Goal: Task Accomplishment & Management: Complete application form

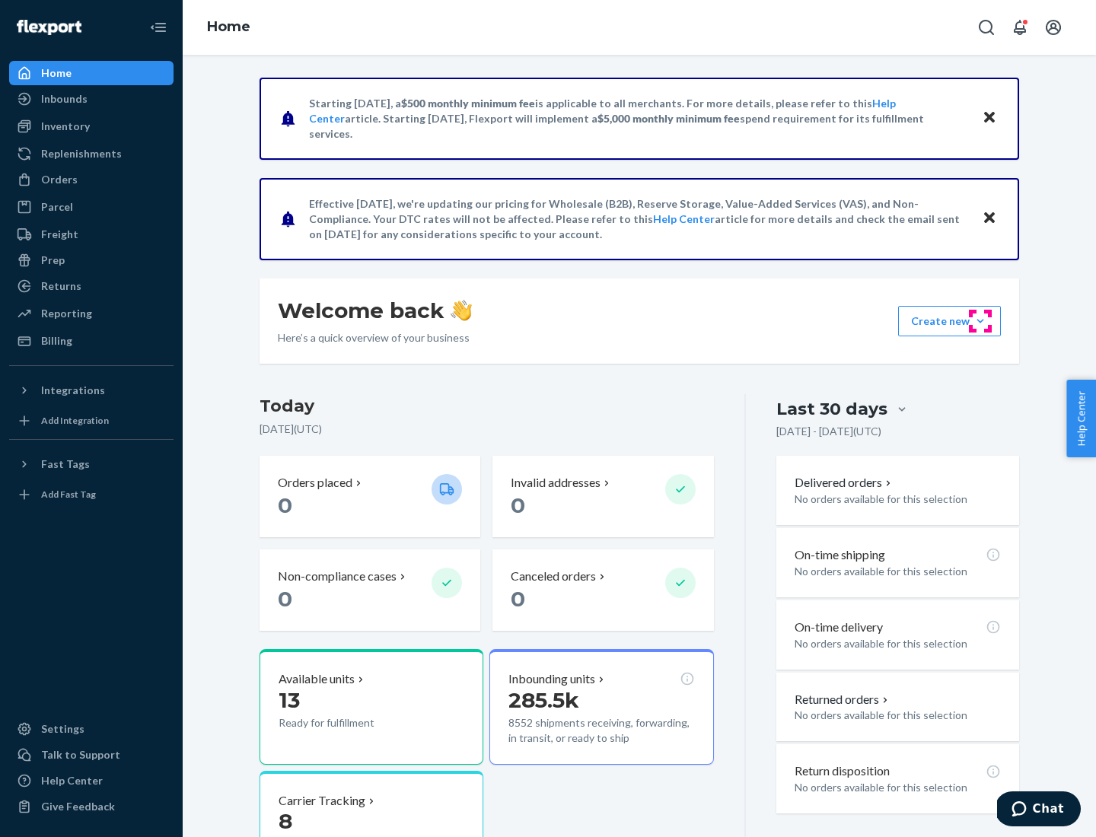
click at [980, 321] on button "Create new Create new inbound Create new order Create new product" at bounding box center [949, 321] width 103 height 30
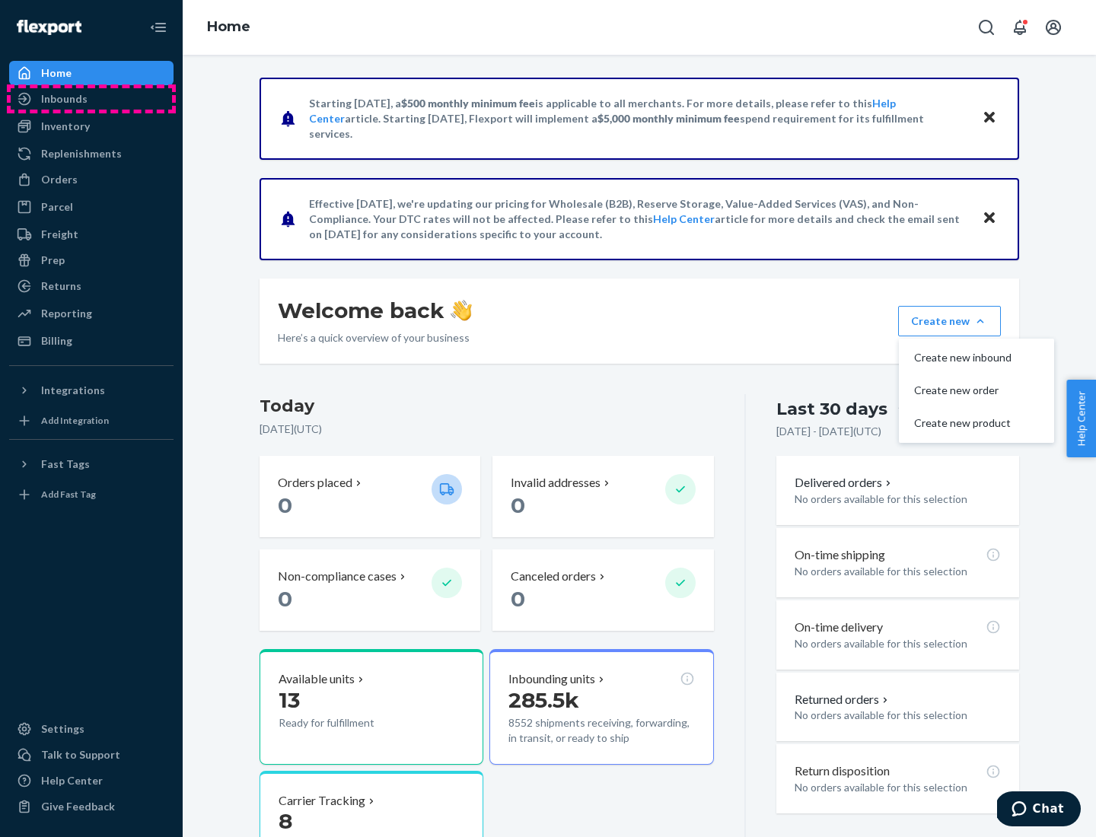
click at [91, 99] on div "Inbounds" at bounding box center [91, 98] width 161 height 21
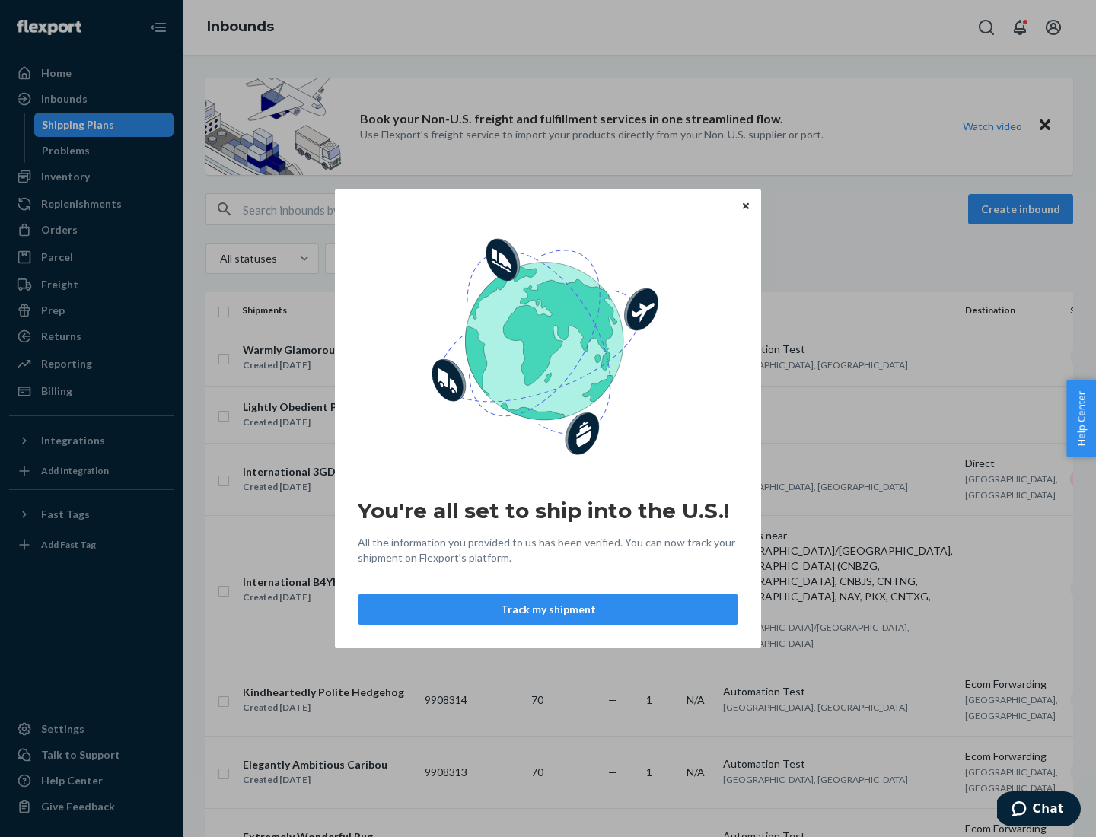
click at [91, 177] on div "You're all set to ship into the U.S.! All the information you provided to us ha…" at bounding box center [548, 418] width 1096 height 837
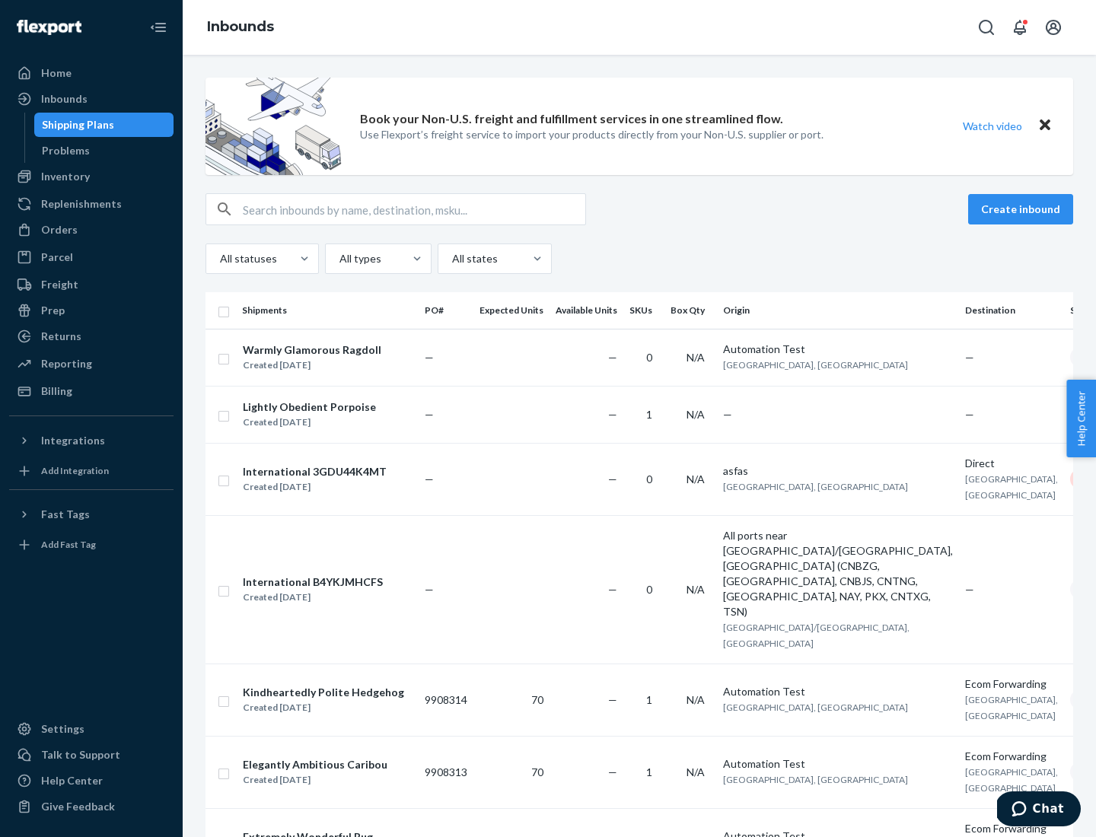
click at [639, 27] on div "Inbounds" at bounding box center [639, 27] width 913 height 55
click at [639, 259] on div "All statuses All types All states" at bounding box center [638, 258] width 867 height 30
click at [75, 125] on div "Shipping Plans" at bounding box center [78, 124] width 72 height 15
click at [1022, 209] on button "Create inbound" at bounding box center [1020, 209] width 105 height 30
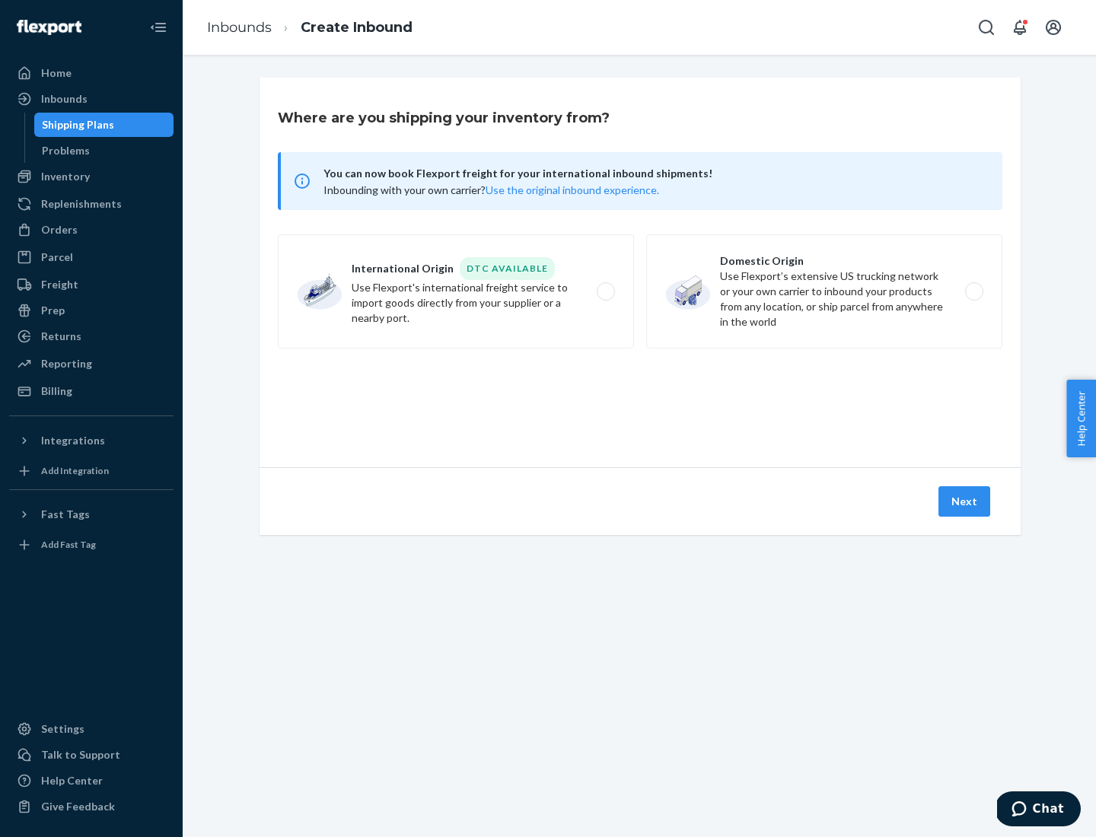
click at [456, 291] on label "International Origin DTC Available Use Flexport's international freight service…" at bounding box center [456, 291] width 356 height 114
click at [605, 291] on input "International Origin DTC Available Use Flexport's international freight service…" at bounding box center [610, 292] width 10 height 10
radio input "true"
click at [640, 398] on icon at bounding box center [640, 398] width 54 height 54
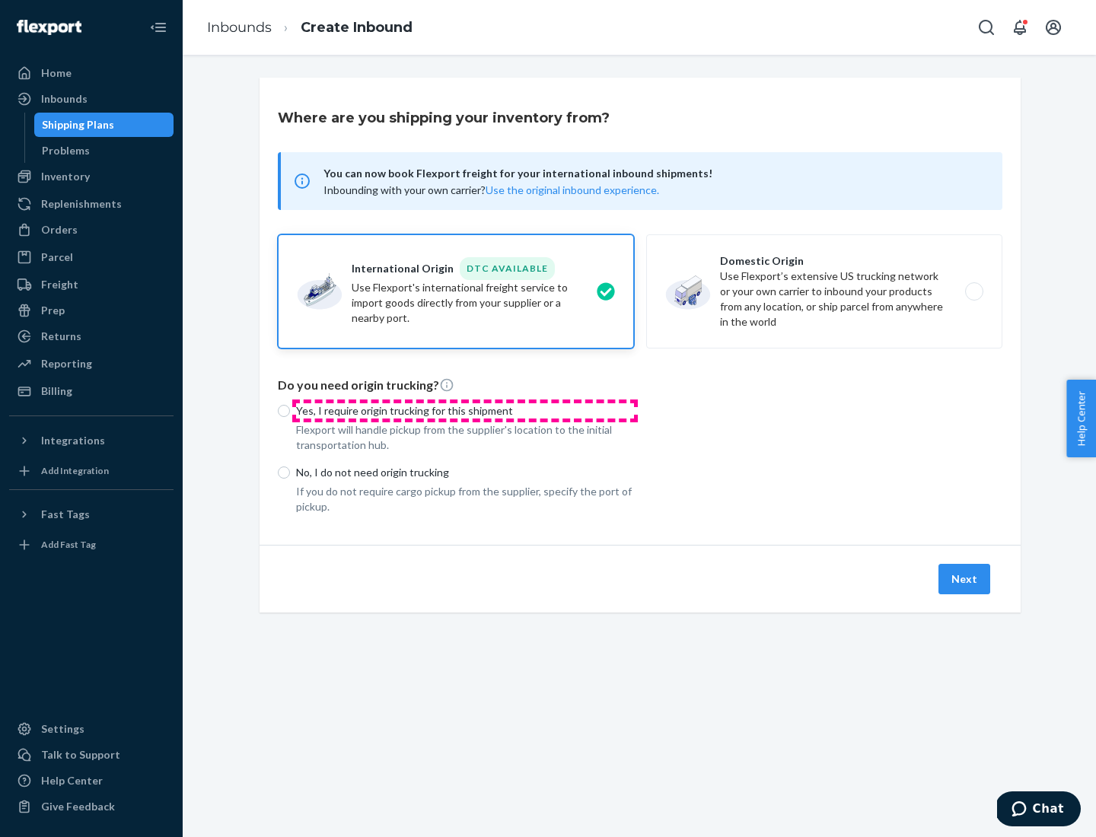
click at [465, 410] on p "Yes, I require origin trucking for this shipment" at bounding box center [465, 410] width 338 height 15
click at [290, 410] on input "Yes, I require origin trucking for this shipment" at bounding box center [284, 411] width 12 height 12
radio input "true"
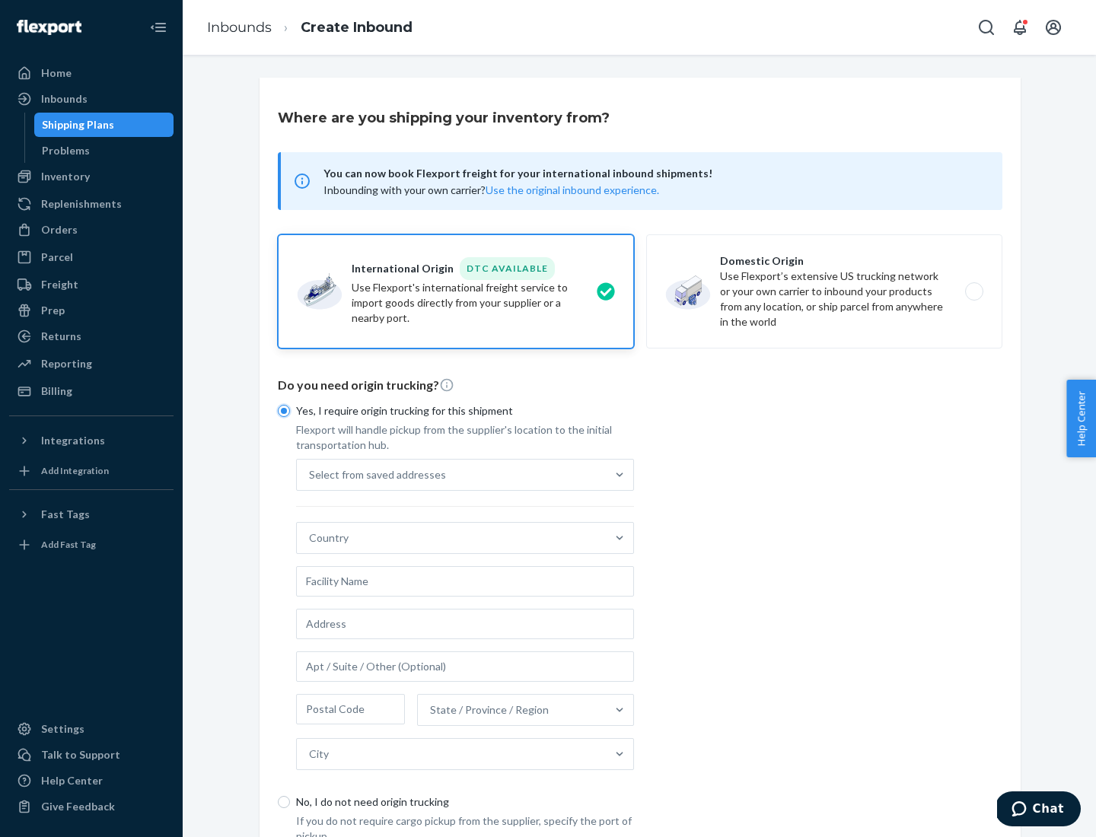
scroll to position [29, 0]
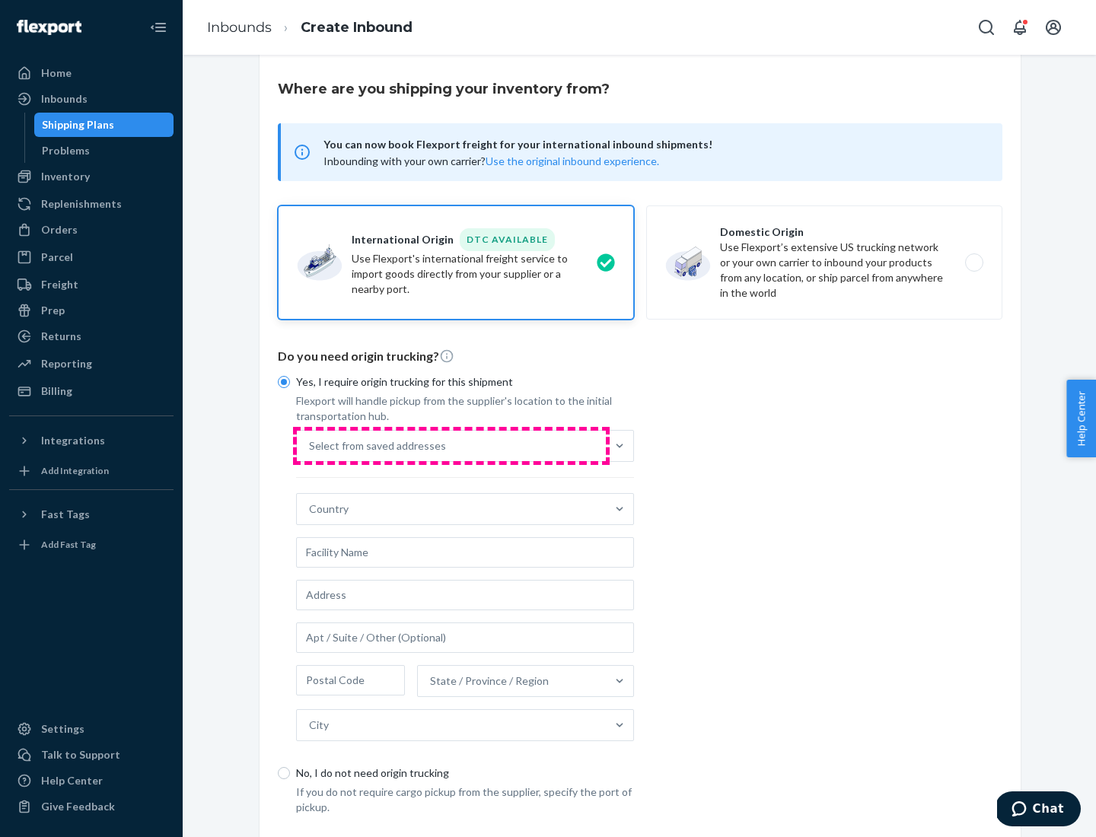
click at [451, 445] on div "Select from saved addresses" at bounding box center [451, 446] width 309 height 30
click at [310, 445] on input "Select from saved addresses" at bounding box center [310, 445] width 2 height 15
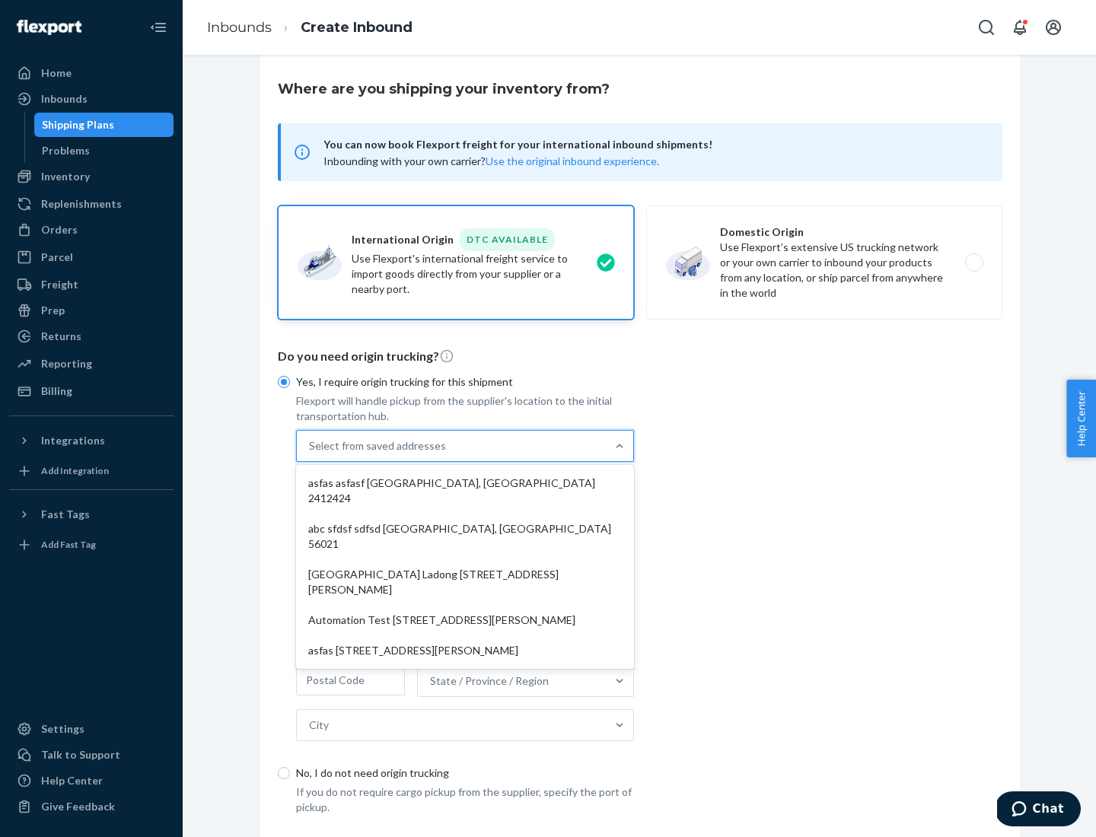
scroll to position [66, 0]
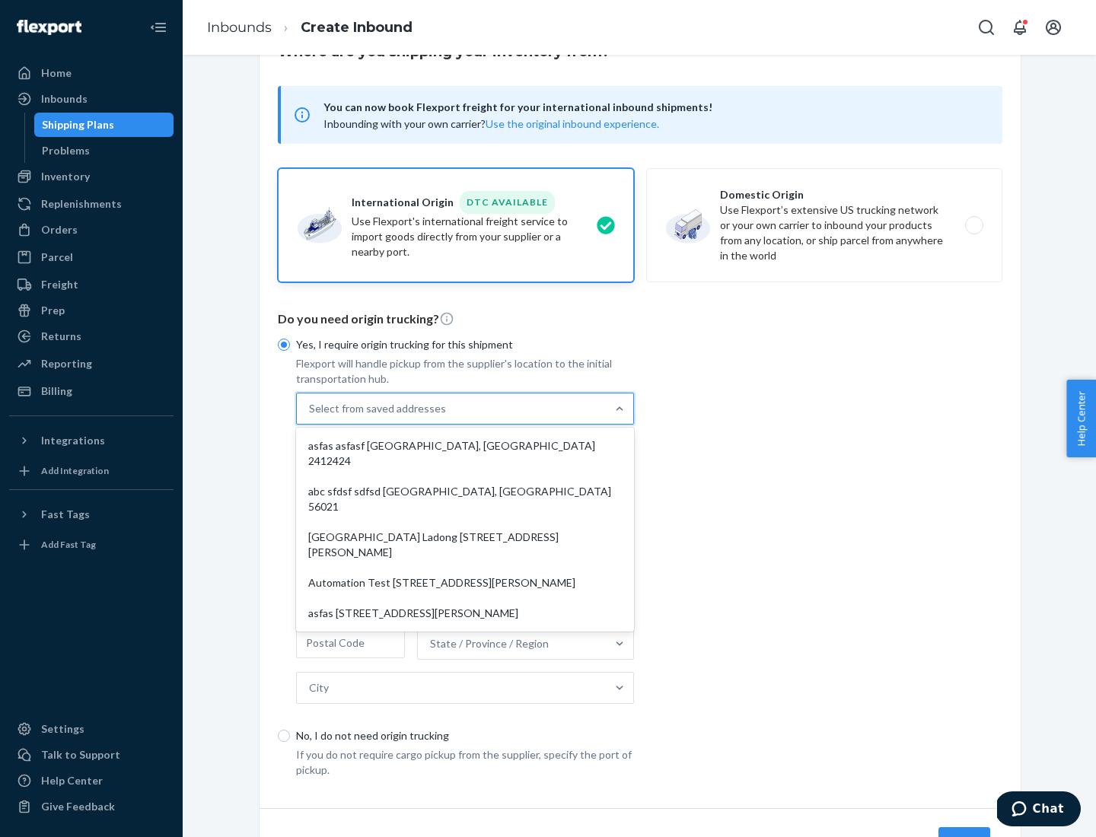
click at [465, 445] on div "asfas asfasf [GEOGRAPHIC_DATA], [GEOGRAPHIC_DATA] 2412424" at bounding box center [465, 454] width 332 height 46
click at [310, 416] on input "option asfas asfasf [GEOGRAPHIC_DATA], [GEOGRAPHIC_DATA] 2412424 focused, 1 of …" at bounding box center [310, 408] width 2 height 15
type input "asfas"
type input "asfasf"
type input "2412424"
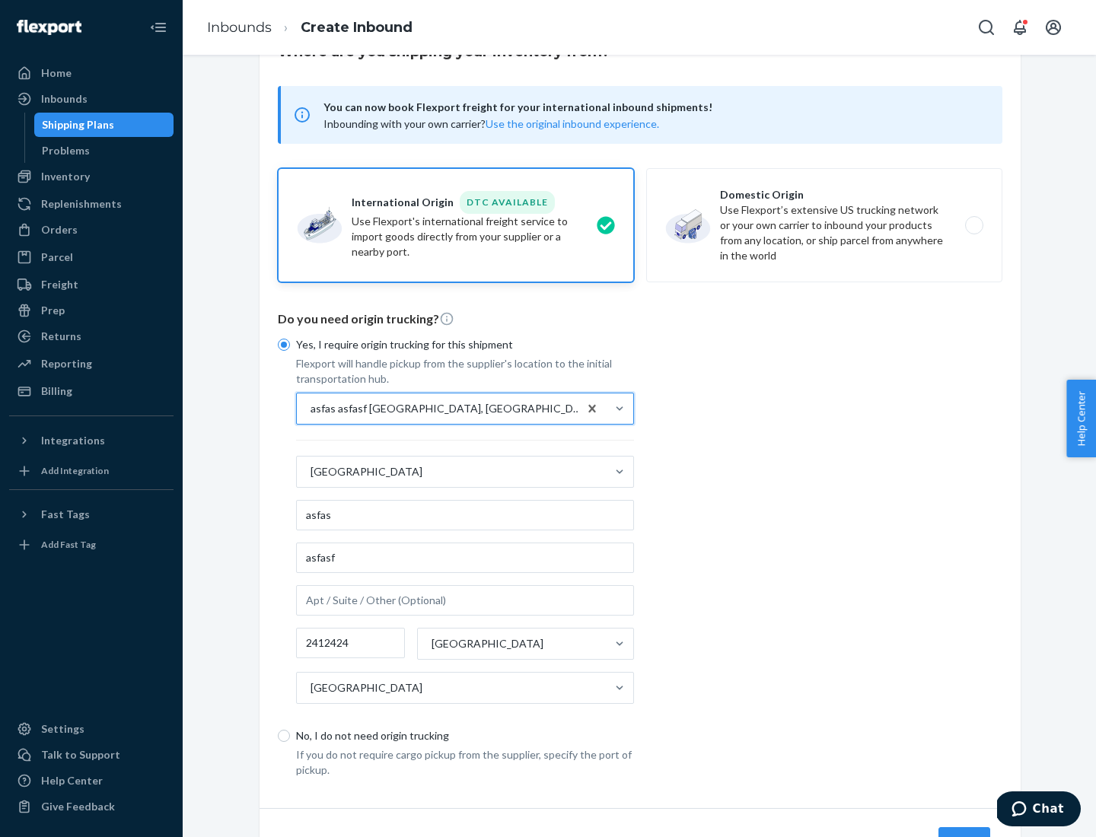
scroll to position [142, 0]
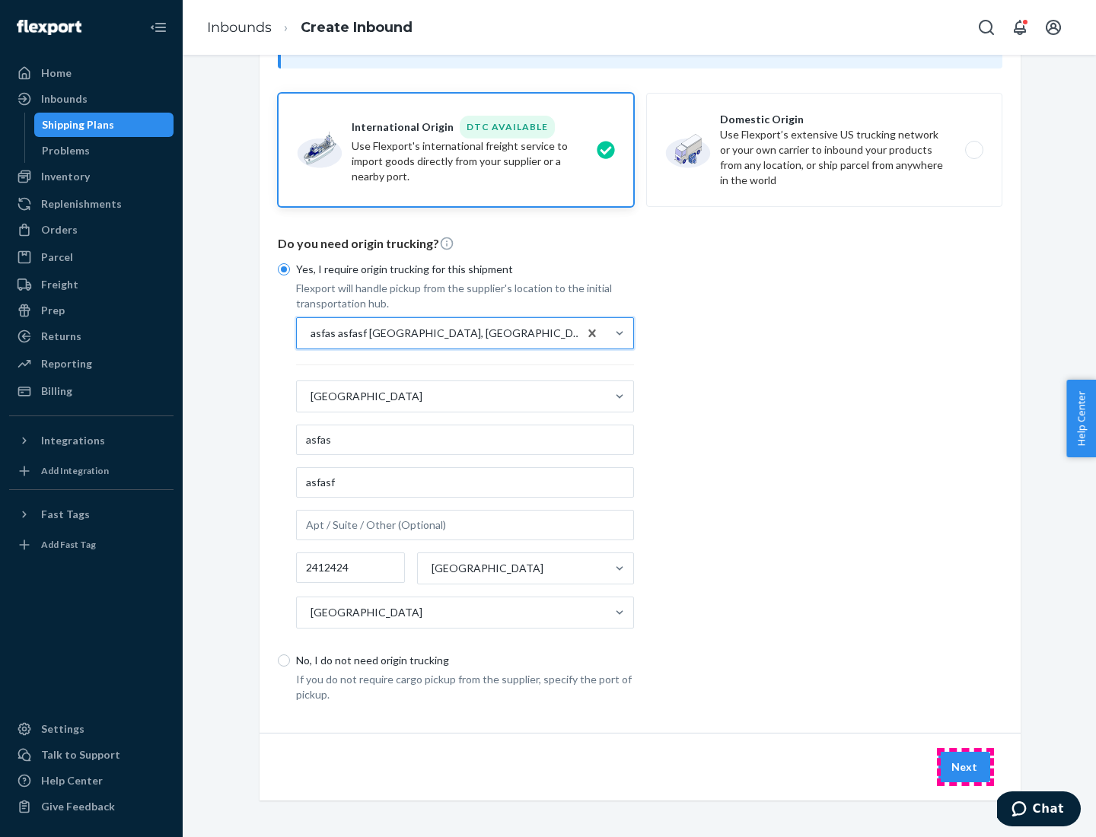
click at [965, 766] on button "Next" at bounding box center [964, 767] width 52 height 30
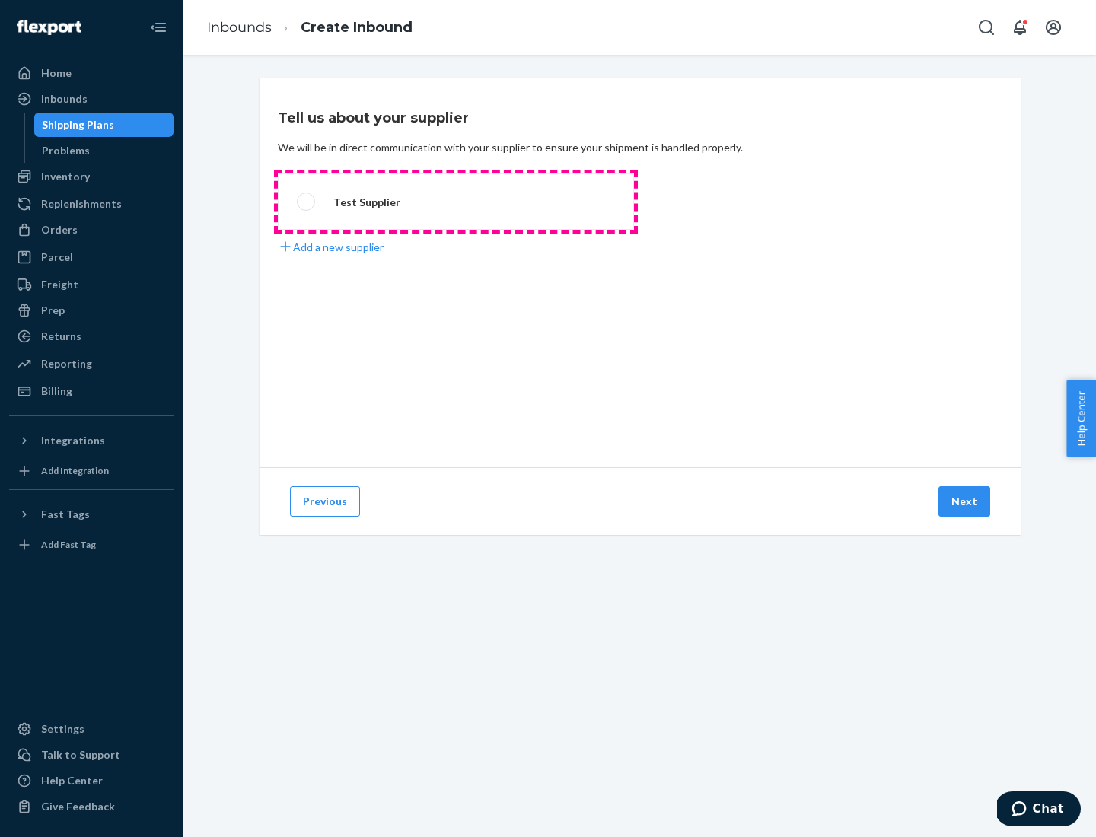
click at [456, 202] on label "Test Supplier" at bounding box center [456, 201] width 356 height 56
click at [307, 202] on input "Test Supplier" at bounding box center [302, 202] width 10 height 10
radio input "true"
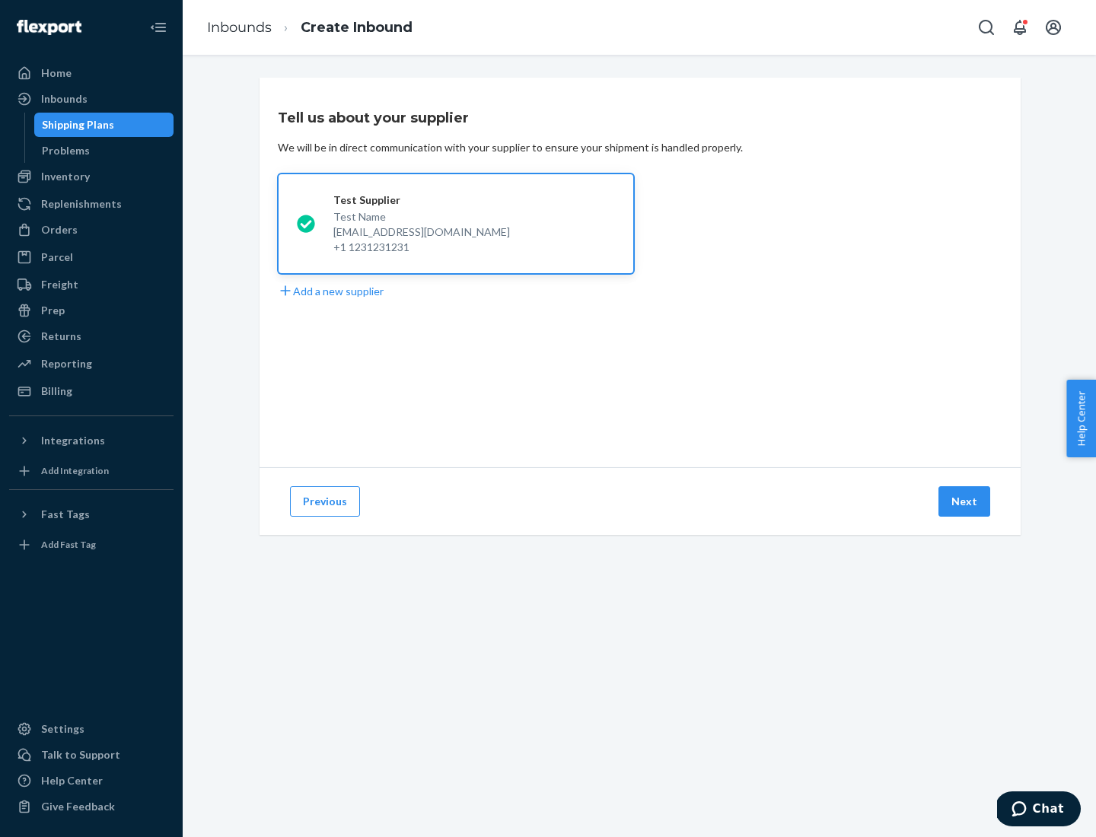
click at [965, 501] on button "Next" at bounding box center [964, 501] width 52 height 30
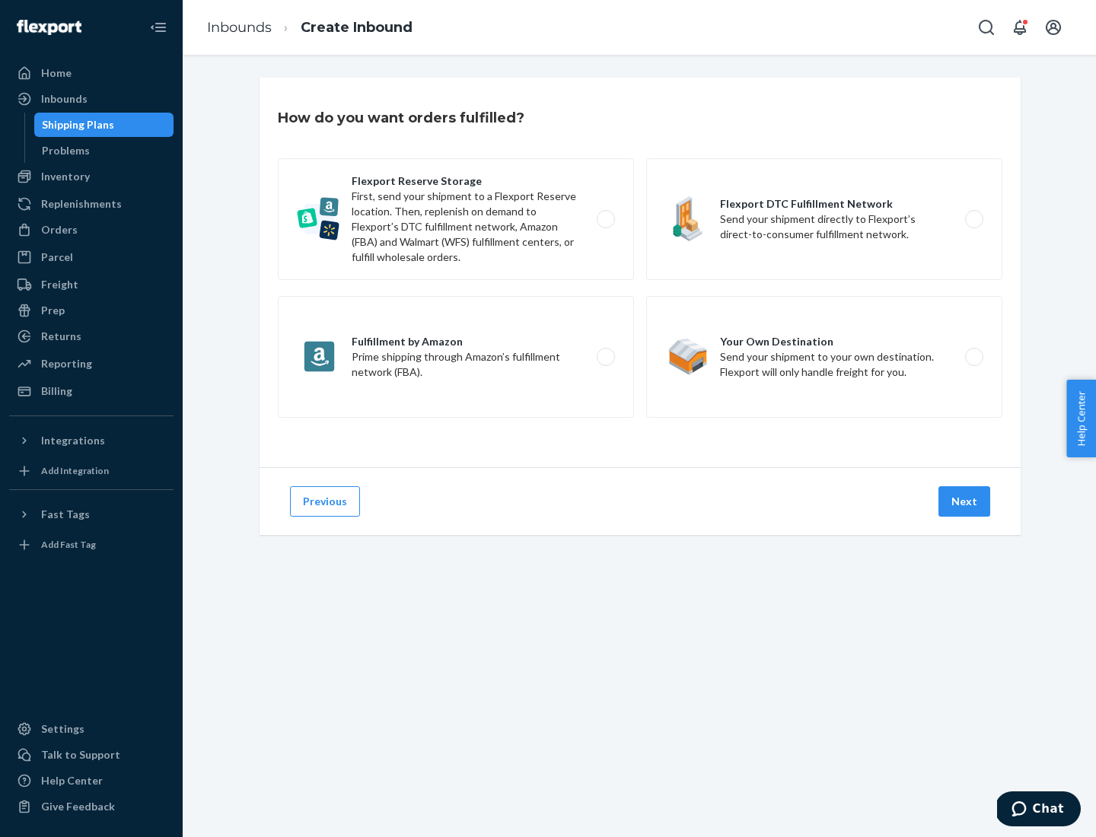
click at [456, 357] on label "Fulfillment by Amazon Prime shipping through Amazon’s fulfillment network (FBA)." at bounding box center [456, 357] width 356 height 122
click at [605, 357] on input "Fulfillment by Amazon Prime shipping through Amazon’s fulfillment network (FBA)." at bounding box center [610, 357] width 10 height 10
radio input "true"
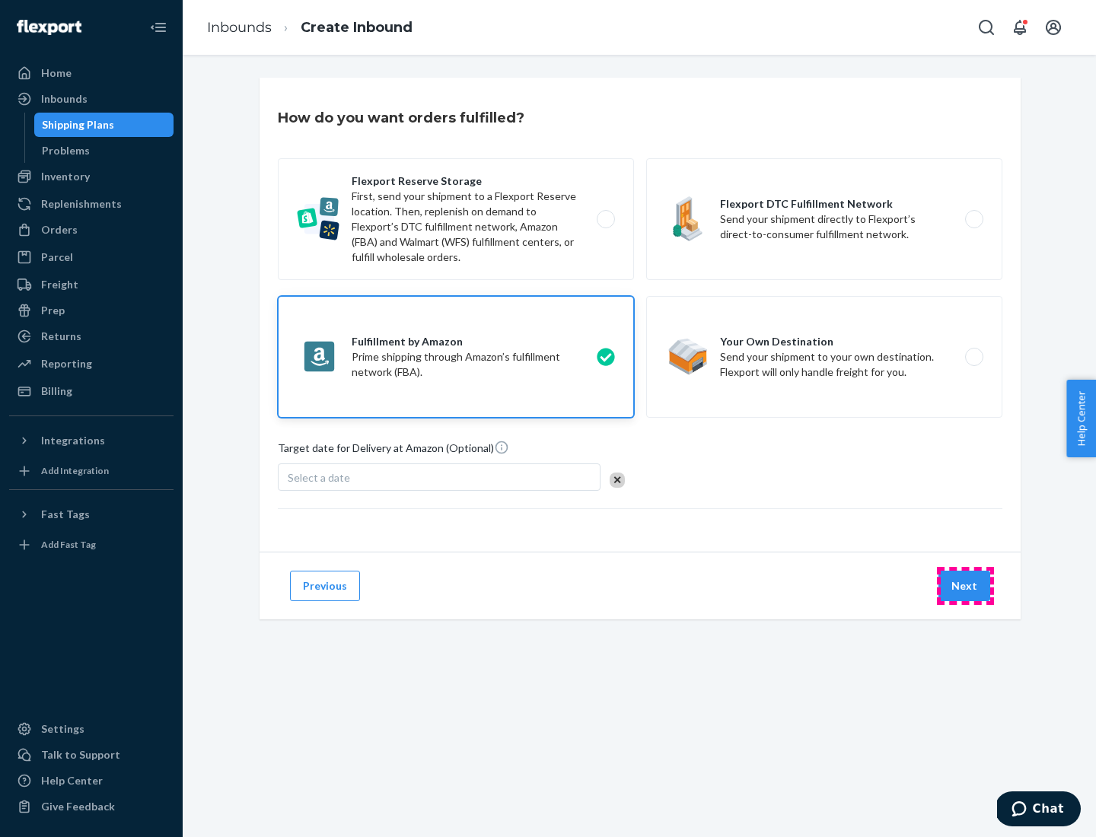
click at [965, 586] on button "Next" at bounding box center [964, 586] width 52 height 30
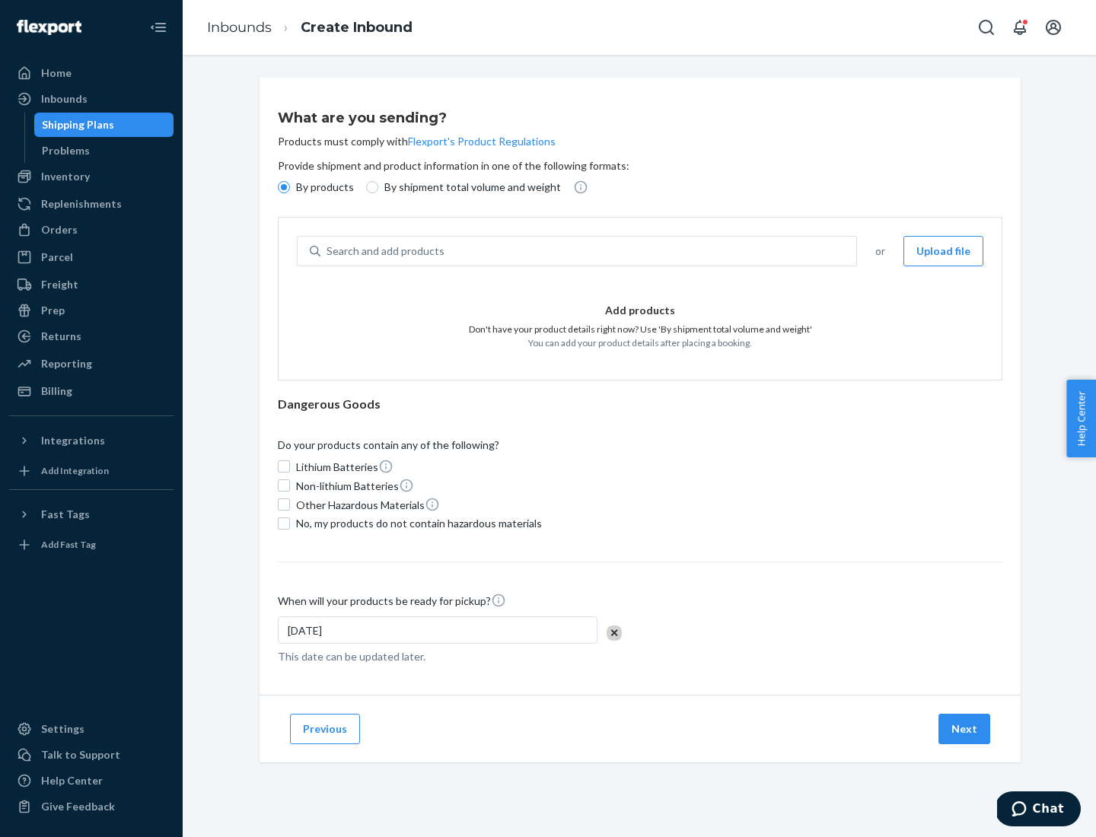
click at [468, 187] on p "By shipment total volume and weight" at bounding box center [472, 187] width 177 height 15
click at [378, 187] on input "By shipment total volume and weight" at bounding box center [372, 187] width 12 height 12
radio input "true"
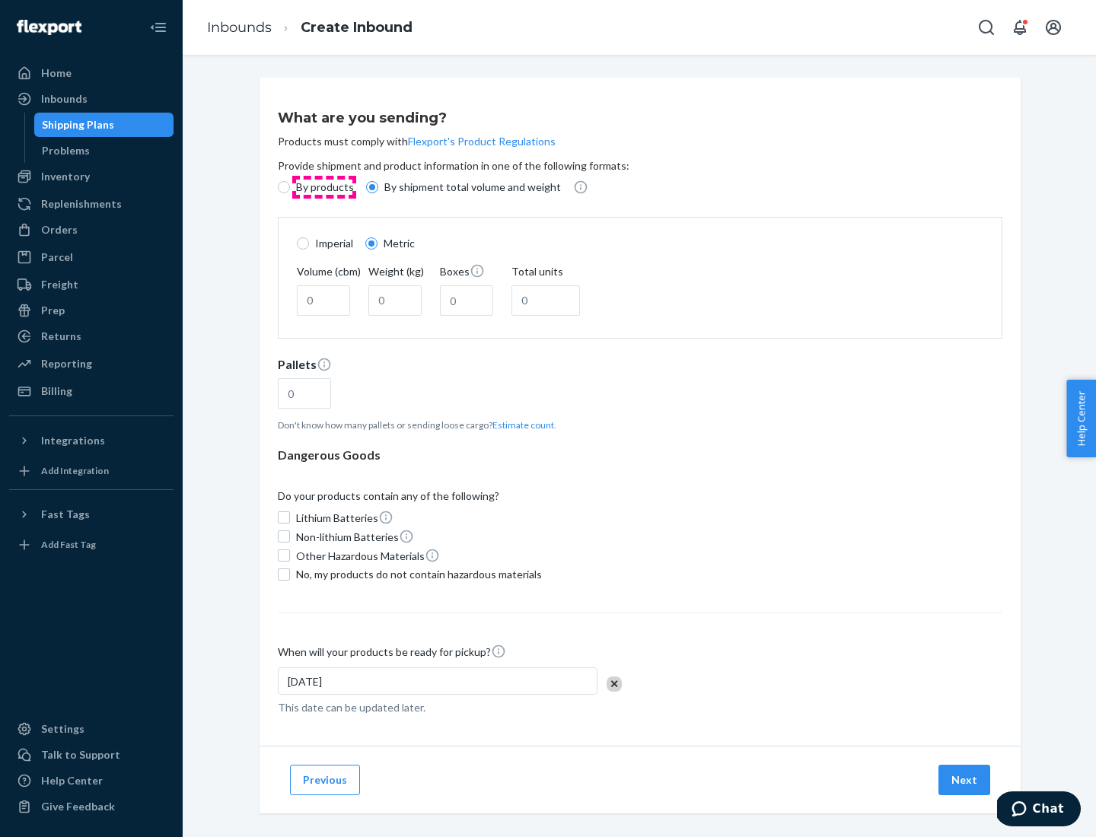
click at [323, 187] on p "By products" at bounding box center [325, 187] width 58 height 15
click at [290, 187] on input "By products" at bounding box center [284, 187] width 12 height 12
radio input "true"
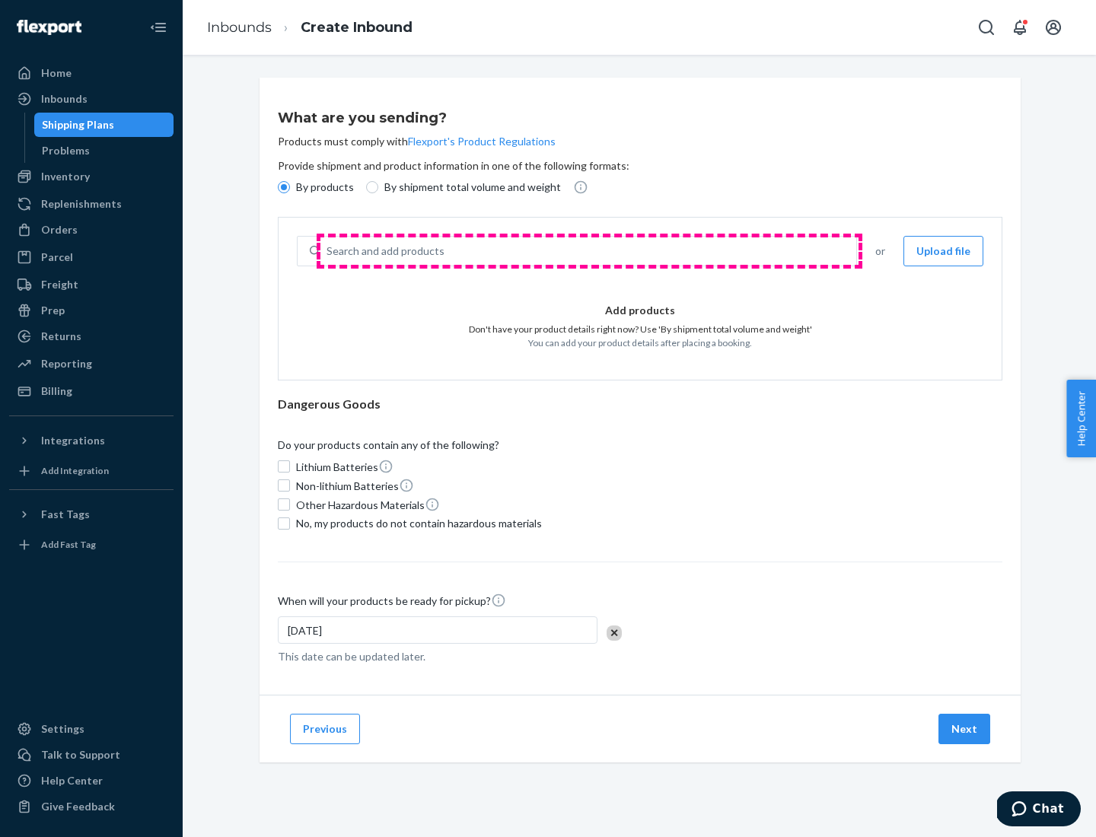
click at [589, 251] on div "Search and add products" at bounding box center [588, 250] width 536 height 27
click at [328, 251] on input "Search and add products" at bounding box center [327, 250] width 2 height 15
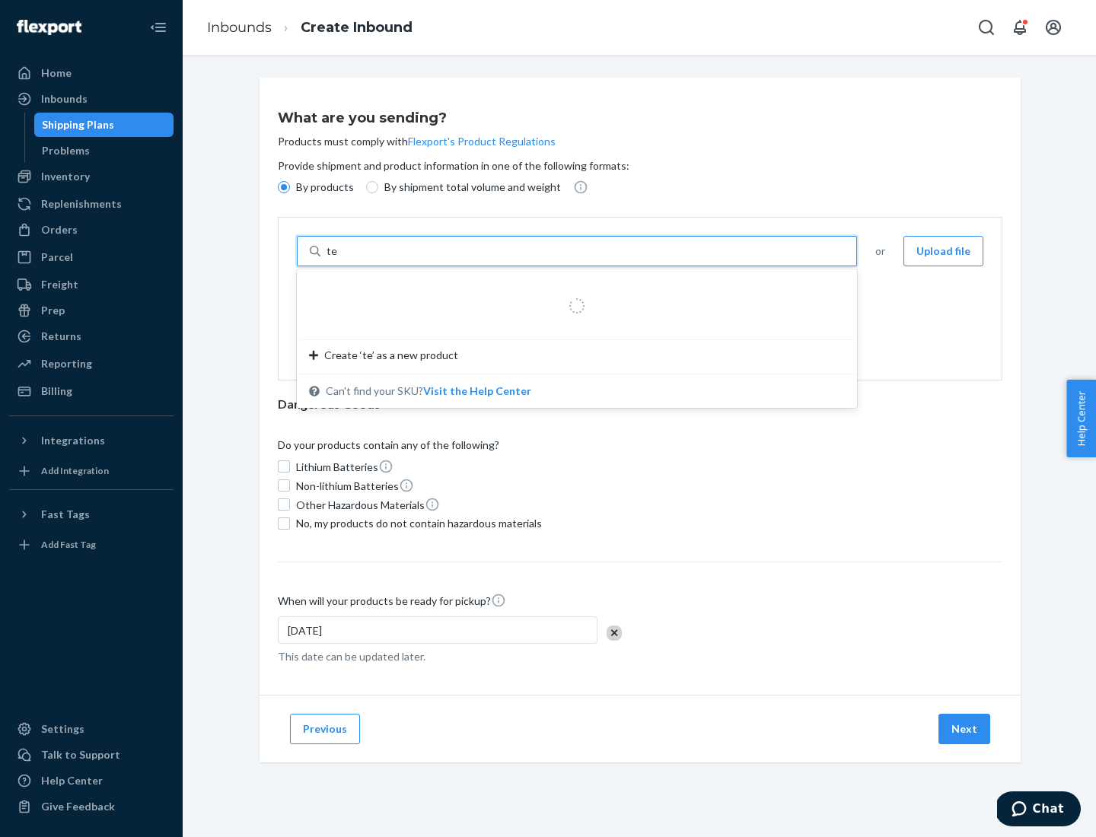
type input "test"
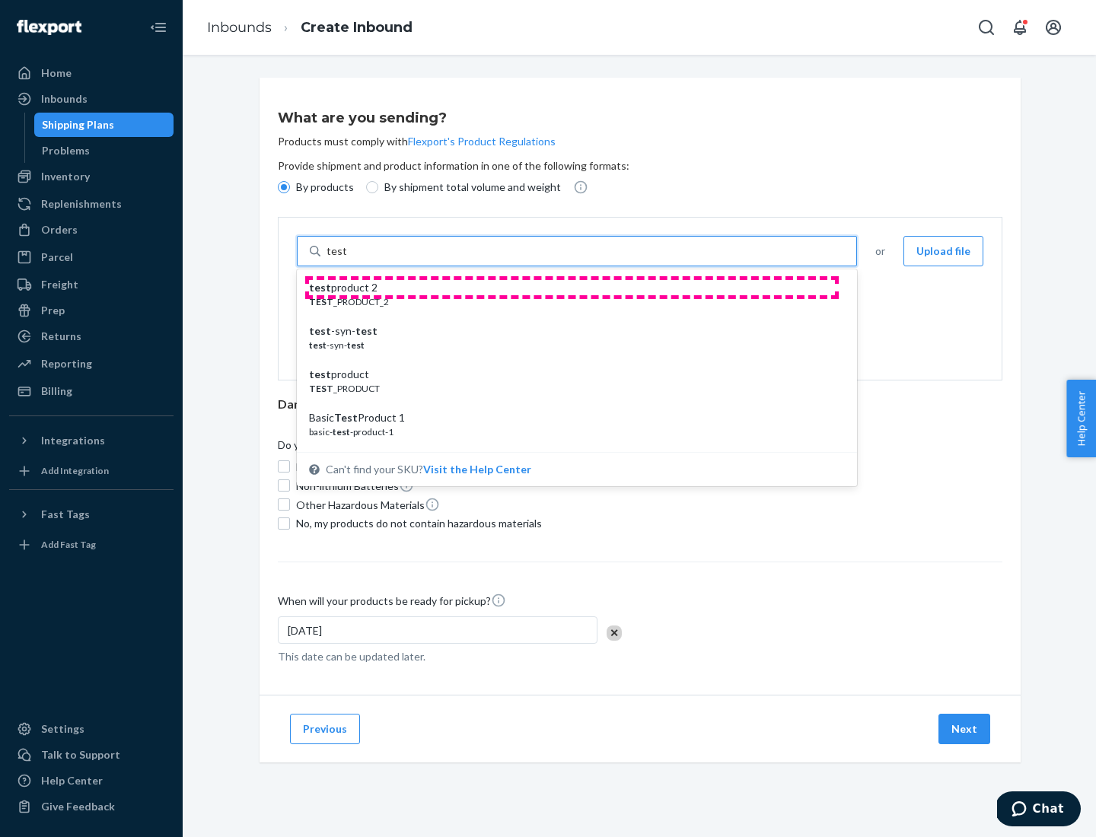
click at [571, 288] on div "test product 2" at bounding box center [570, 287] width 523 height 15
click at [346, 259] on input "test" at bounding box center [336, 250] width 20 height 15
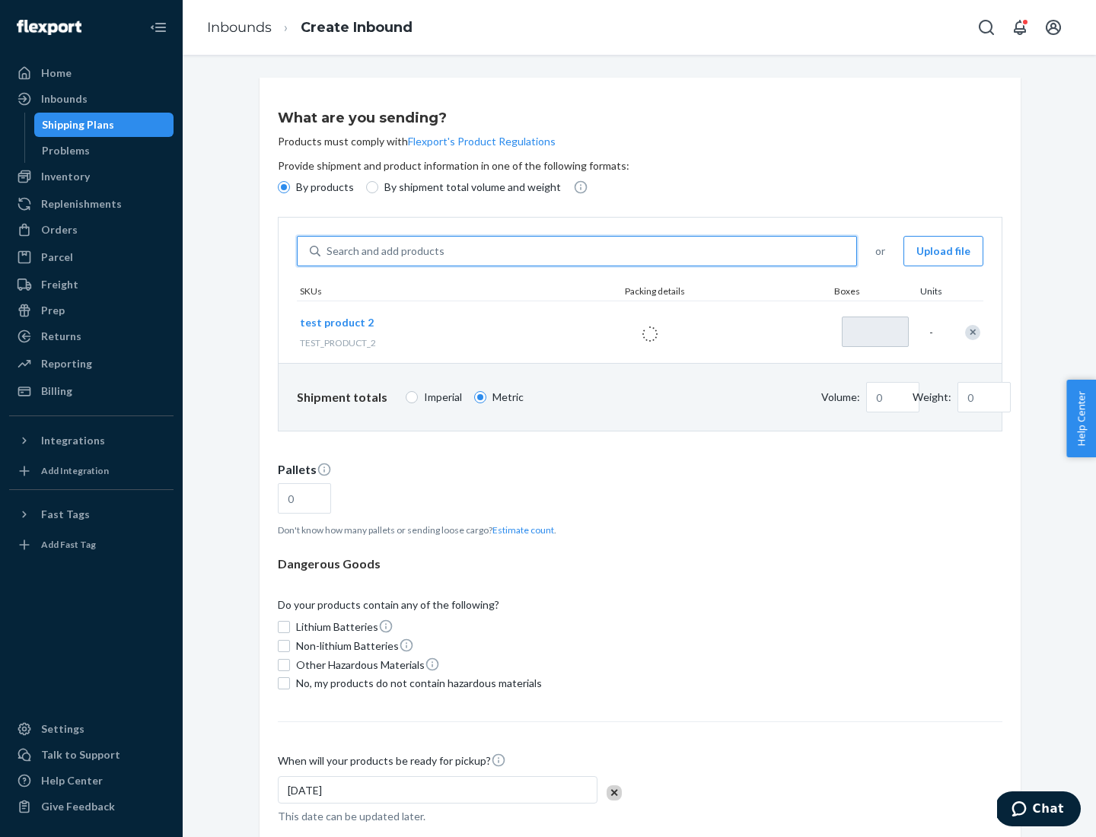
type input "1"
type input "0.02"
type input "22.23"
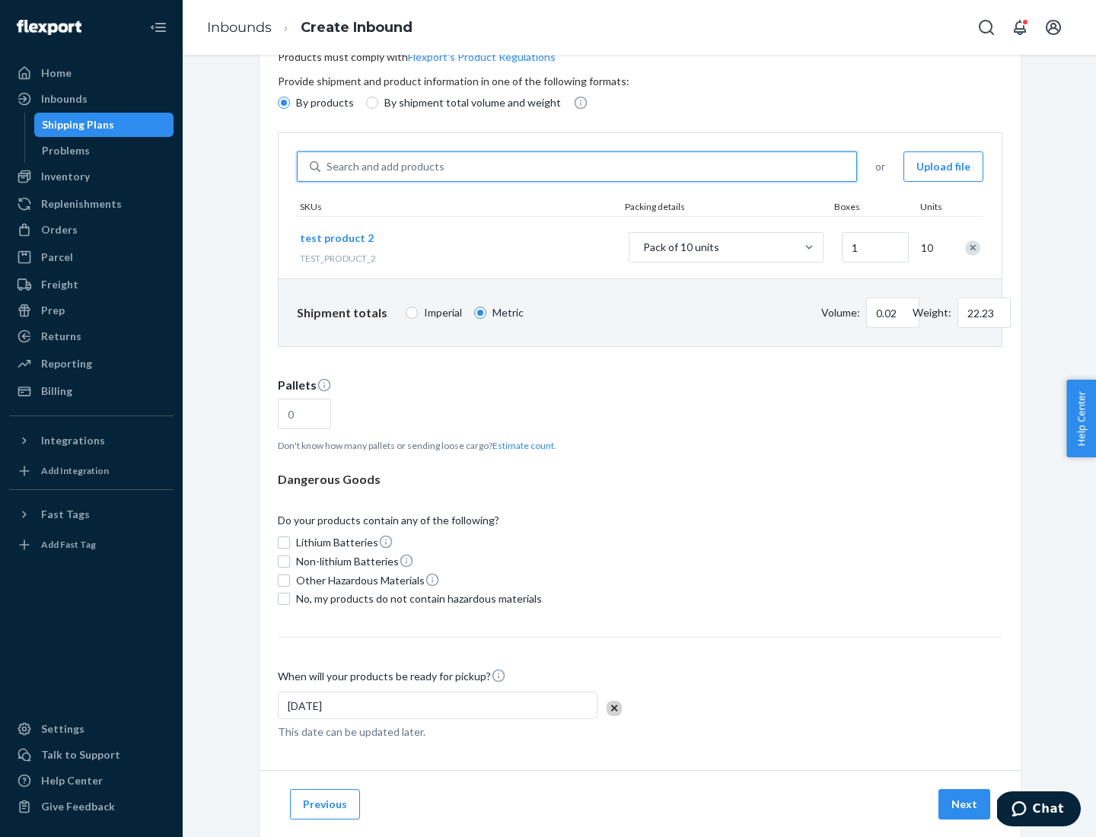
click at [520, 445] on button "Estimate count" at bounding box center [523, 445] width 62 height 13
type input "1"
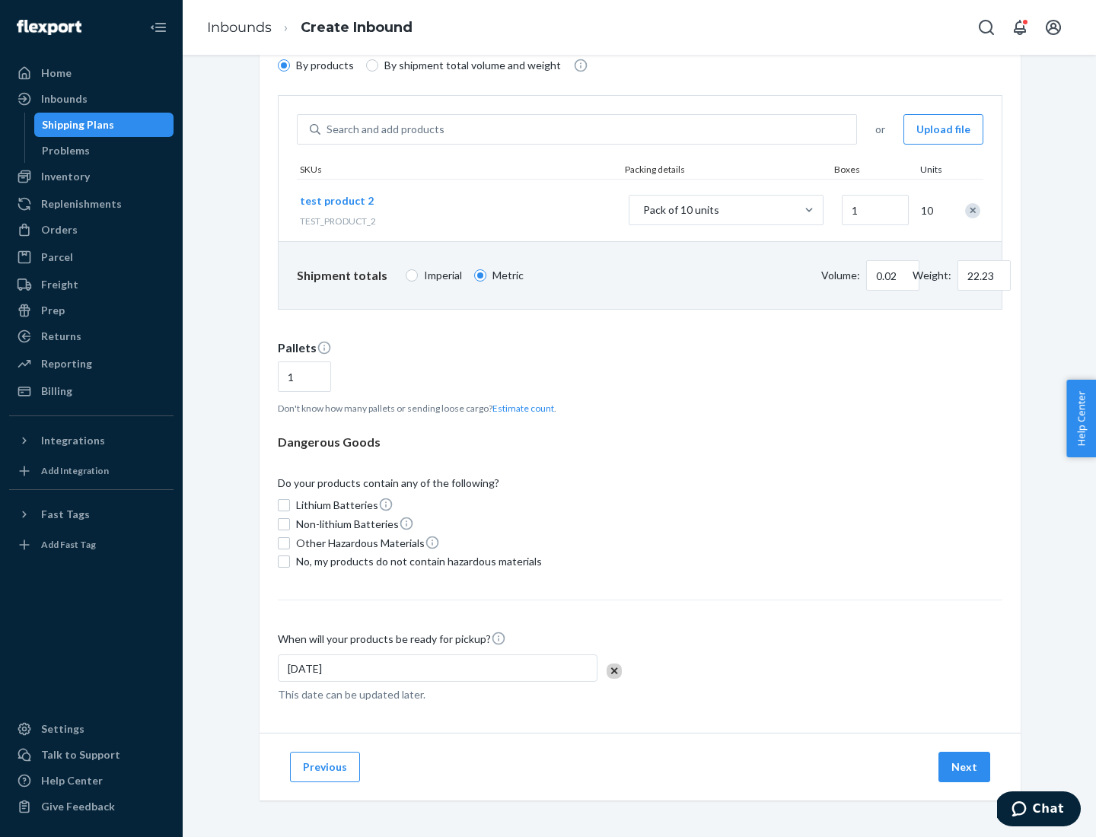
click at [416, 561] on span "No, my products do not contain hazardous materials" at bounding box center [419, 561] width 246 height 15
click at [290, 561] on input "No, my products do not contain hazardous materials" at bounding box center [284, 561] width 12 height 12
checkbox input "true"
click at [965, 767] on button "Next" at bounding box center [964, 767] width 52 height 30
